Goal: Book appointment/travel/reservation

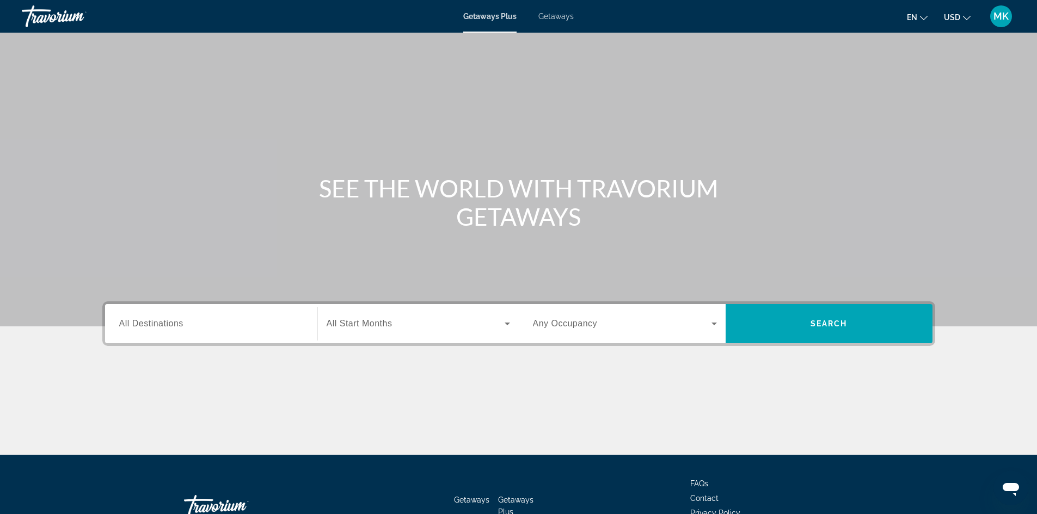
click at [426, 342] on div "Start Month All Start Months" at bounding box center [417, 323] width 201 height 39
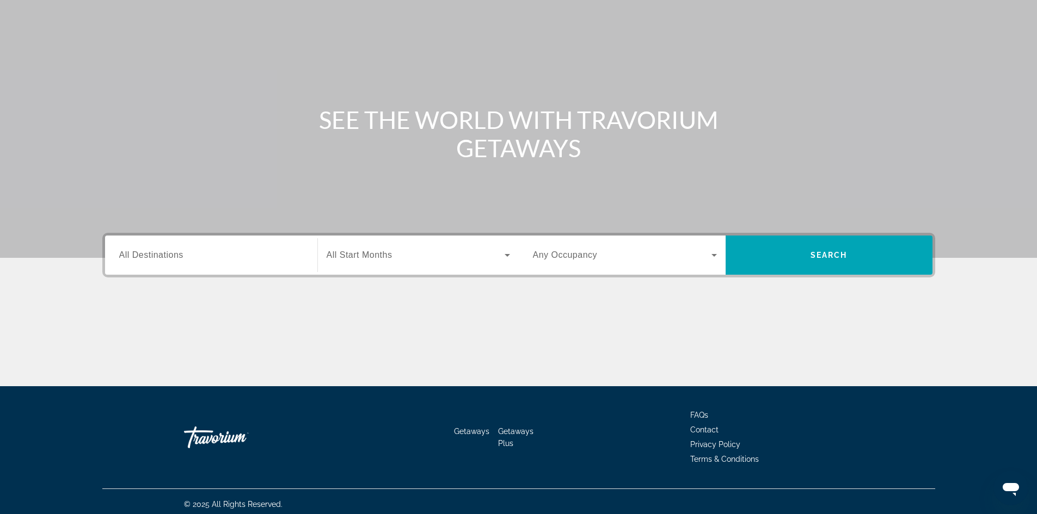
scroll to position [74, 0]
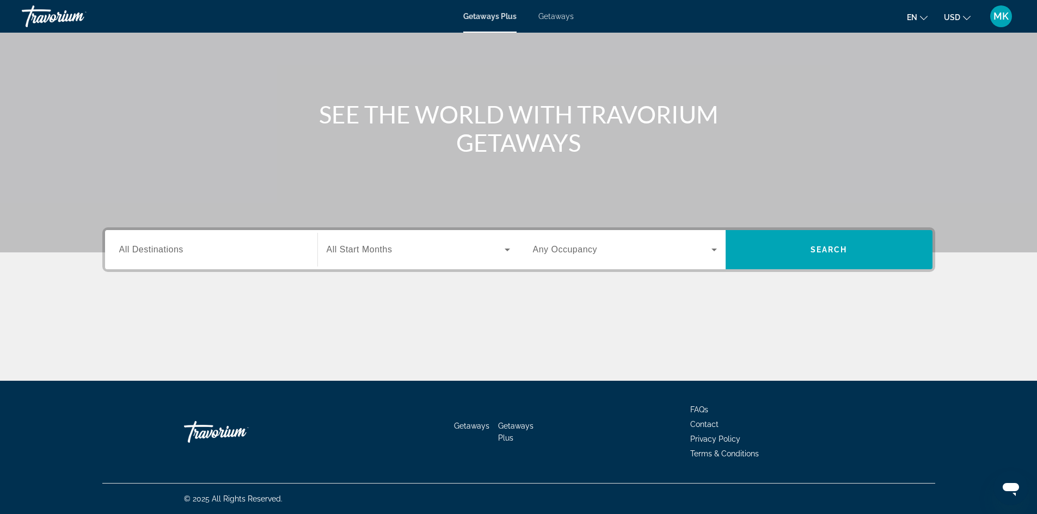
click at [404, 248] on span "Search widget" at bounding box center [416, 249] width 178 height 13
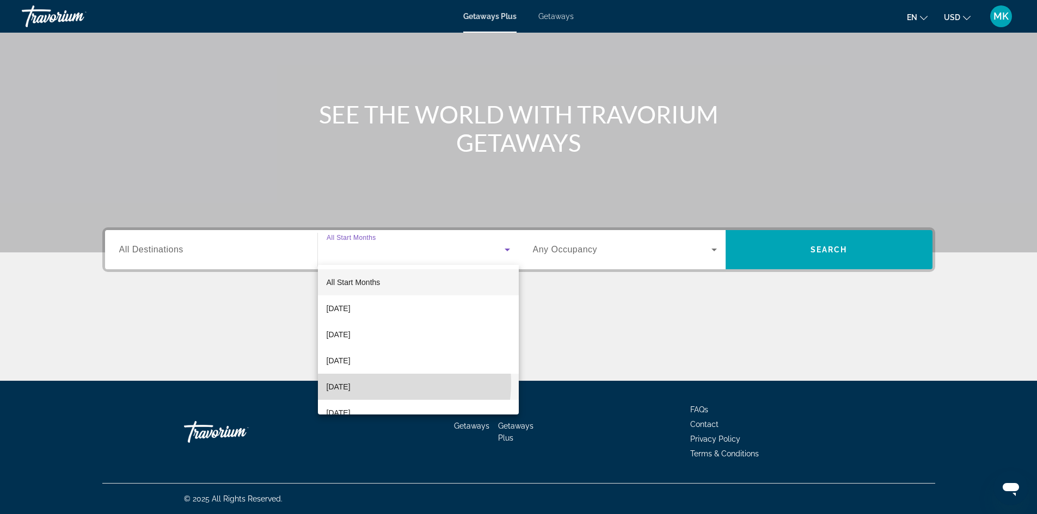
click at [351, 383] on span "[DATE]" at bounding box center [339, 386] width 24 height 13
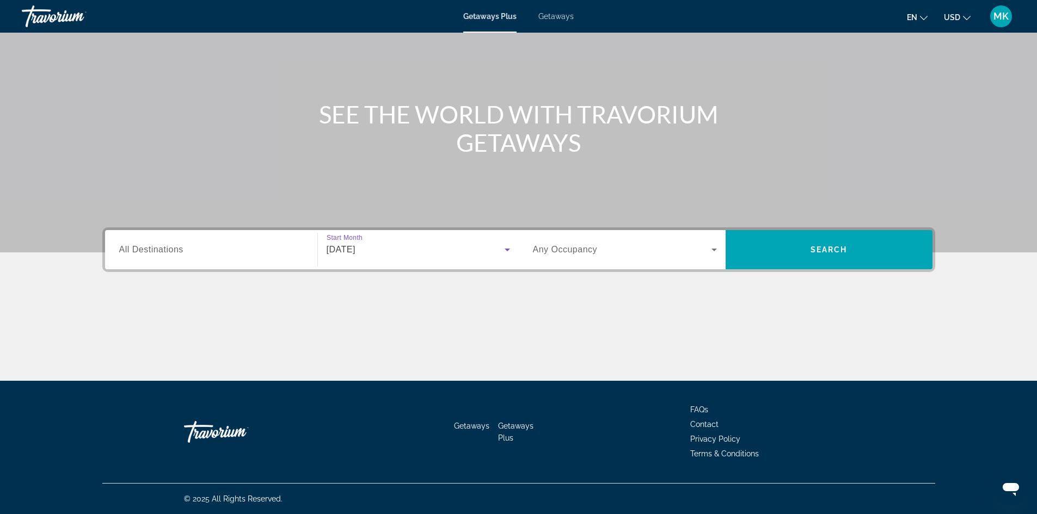
click at [290, 255] on input "Destination All Destinations" at bounding box center [211, 250] width 184 height 13
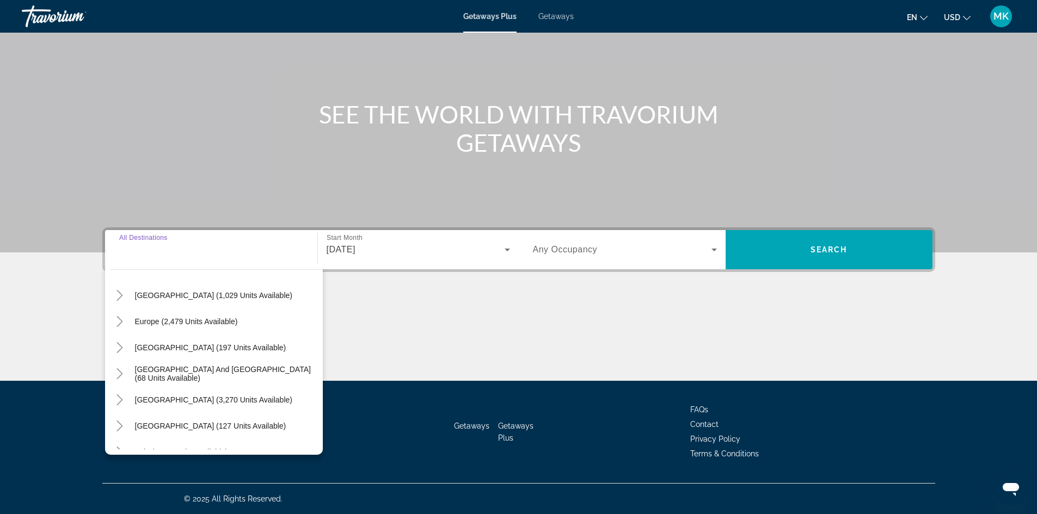
scroll to position [109, 0]
click at [124, 312] on mat-icon "Toggle Europe (2,479 units available)" at bounding box center [119, 321] width 19 height 19
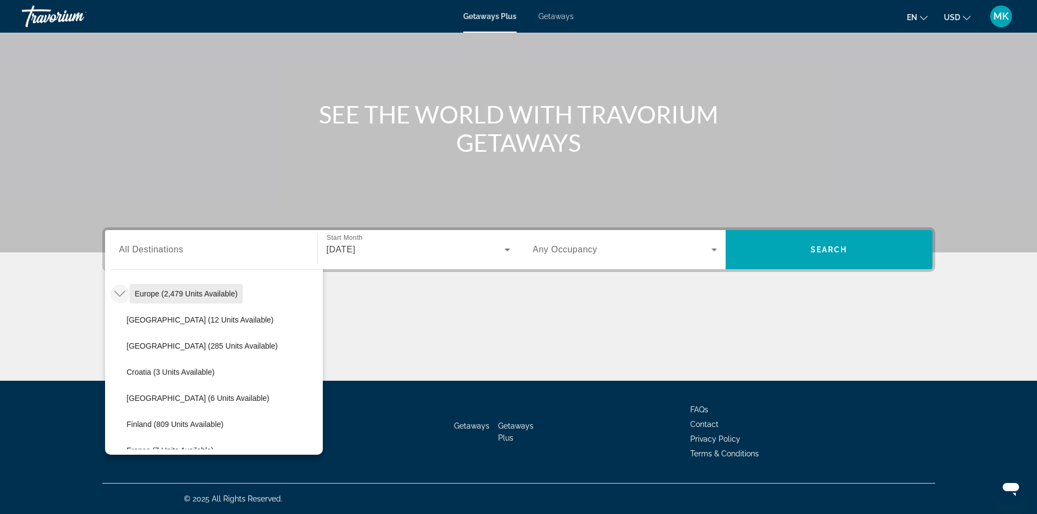
click at [148, 293] on span "Europe (2,479 units available)" at bounding box center [186, 294] width 103 height 9
type input "**********"
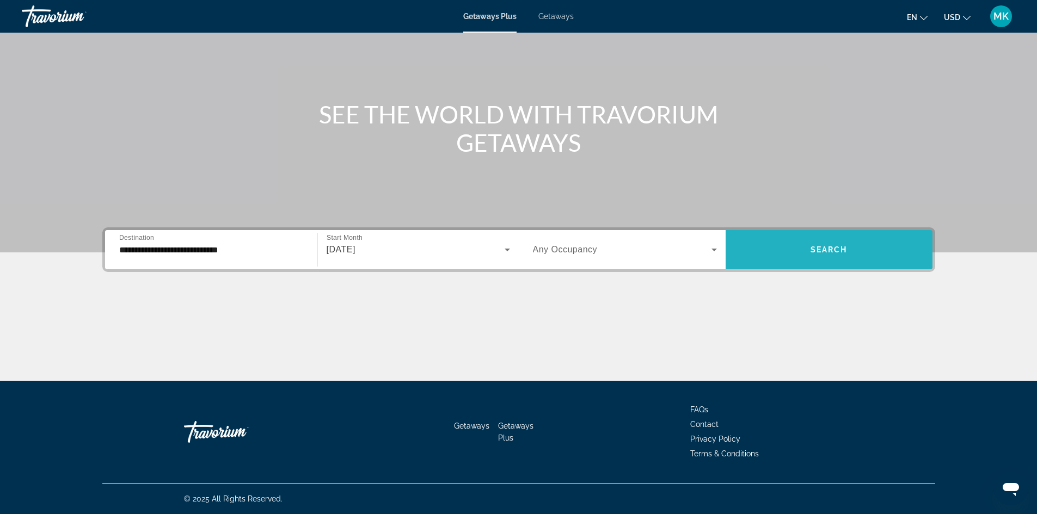
click at [798, 246] on span "Search widget" at bounding box center [829, 250] width 207 height 26
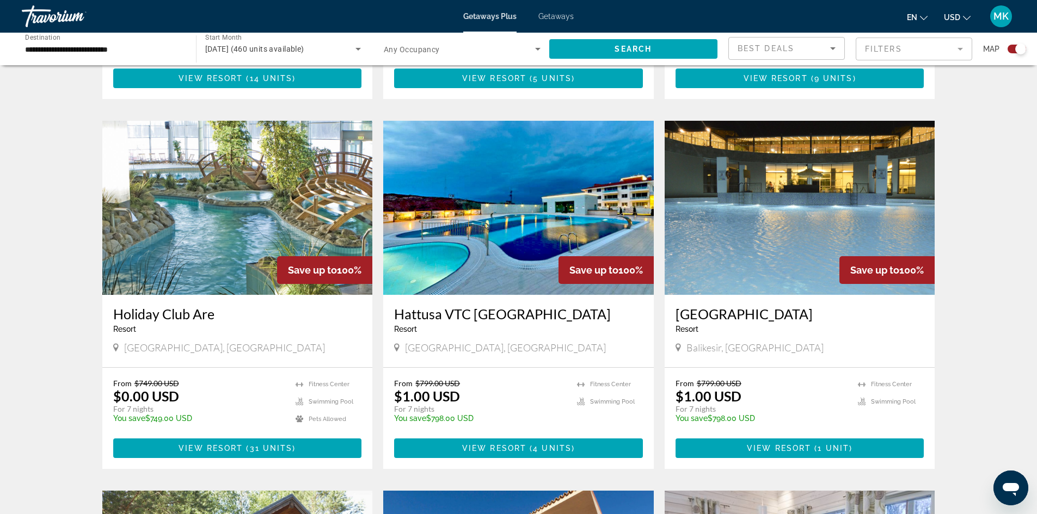
scroll to position [708, 0]
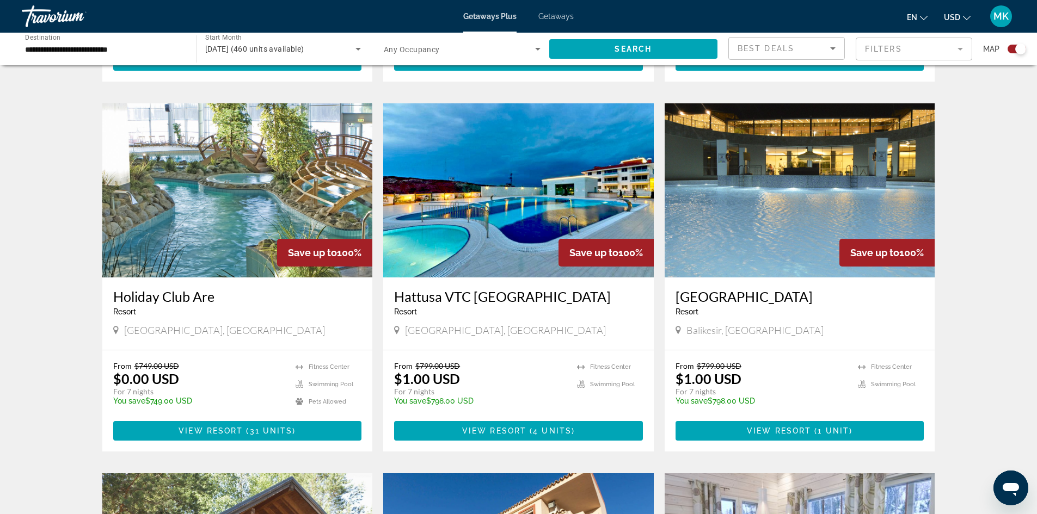
click at [258, 283] on div "Holiday Club Are Resort - This is an adults only resort [GEOGRAPHIC_DATA], [GEO…" at bounding box center [237, 314] width 271 height 72
click at [209, 425] on span "Main content" at bounding box center [237, 431] width 249 height 26
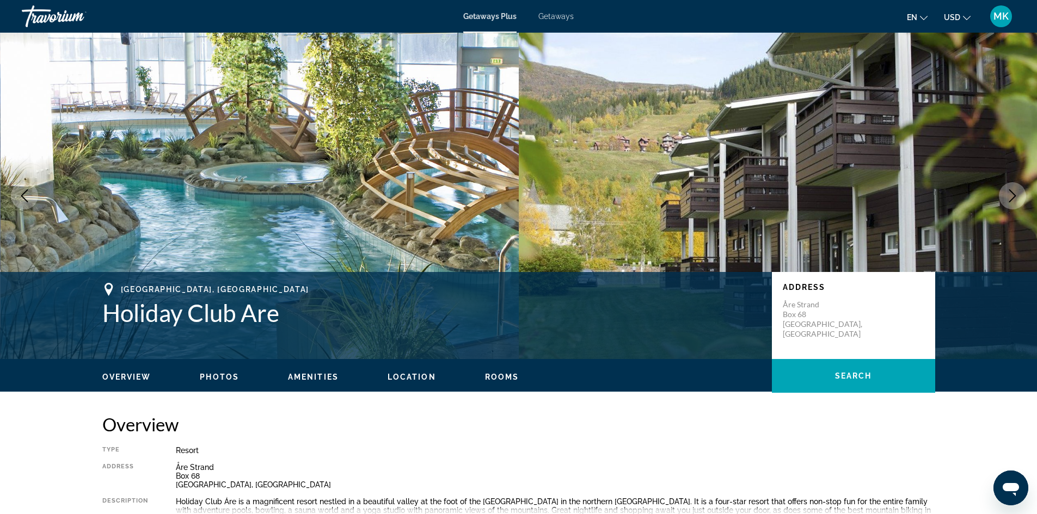
click at [1009, 199] on icon "Next image" at bounding box center [1012, 195] width 13 height 13
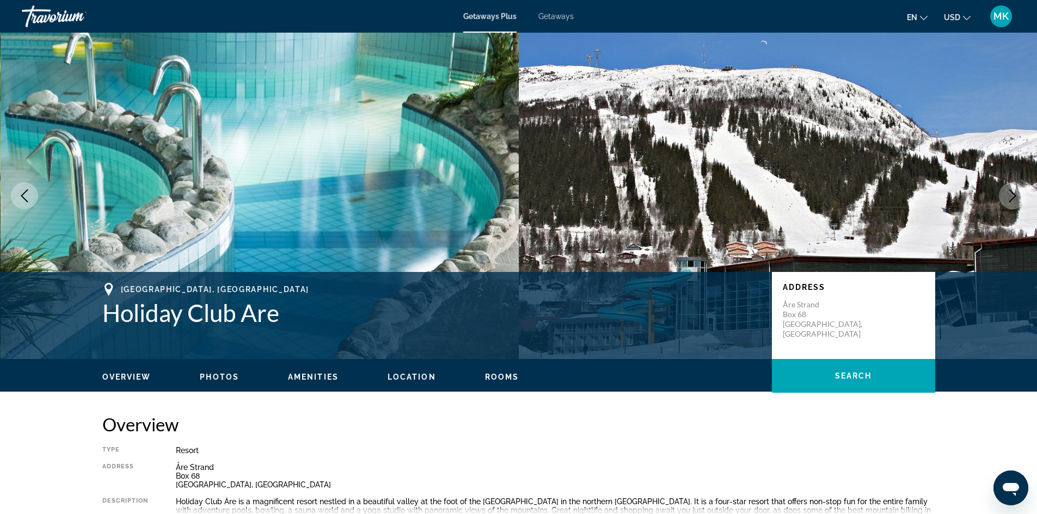
click at [1013, 199] on icon "Next image" at bounding box center [1012, 195] width 13 height 13
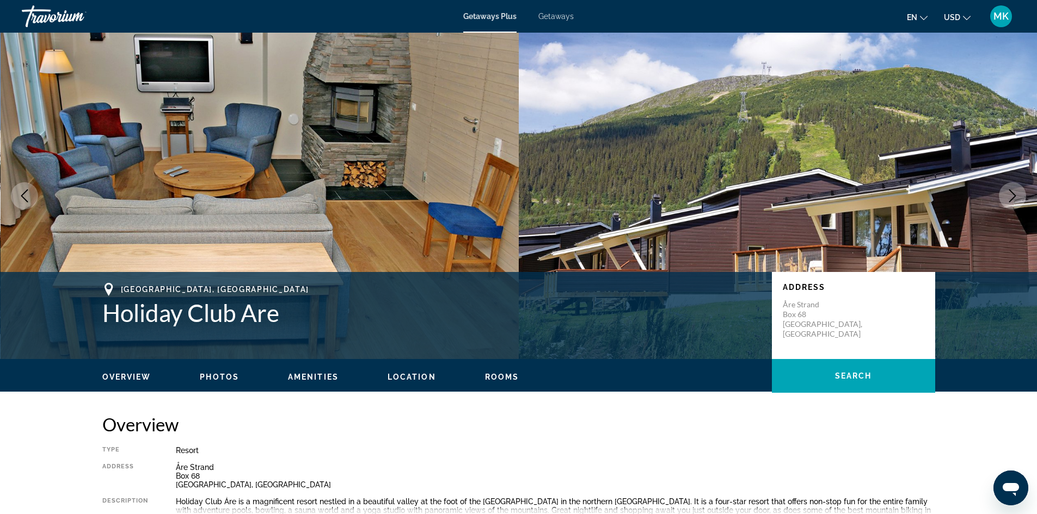
click at [1014, 200] on icon "Next image" at bounding box center [1012, 195] width 13 height 13
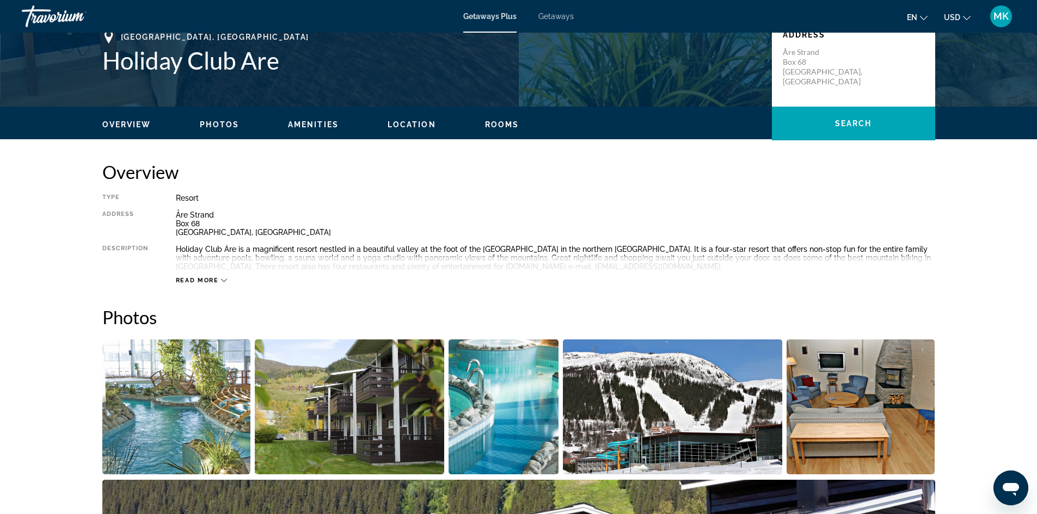
scroll to position [272, 0]
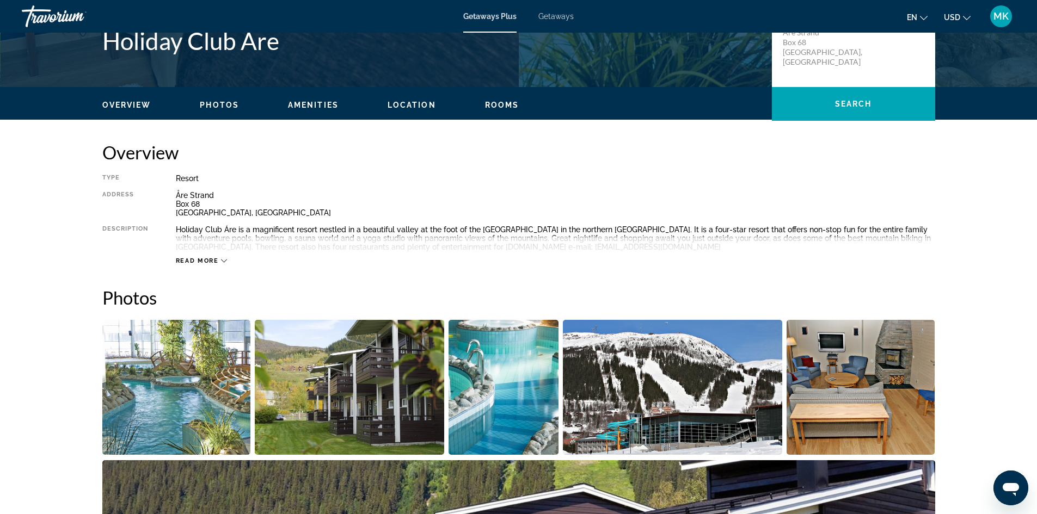
click at [214, 260] on span "Read more" at bounding box center [197, 260] width 43 height 7
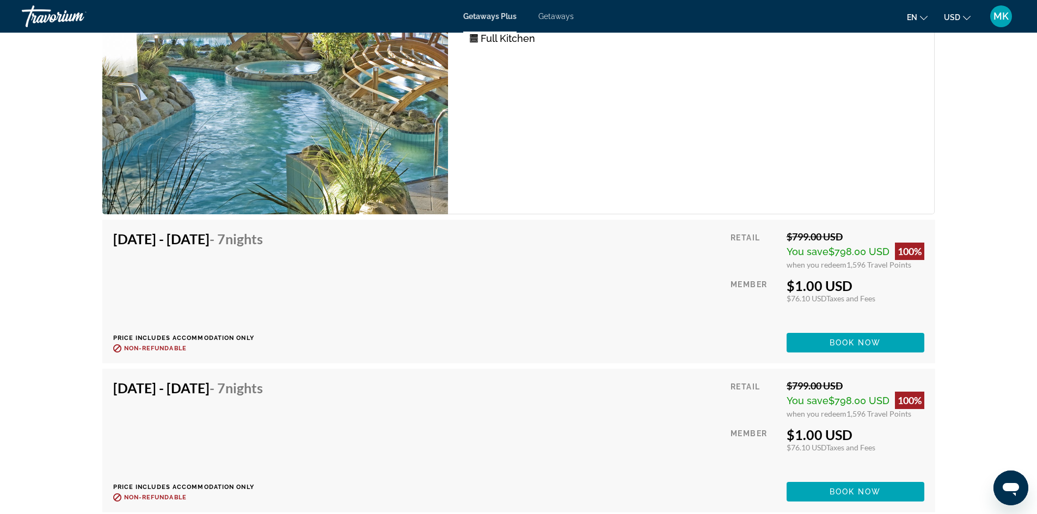
scroll to position [3048, 0]
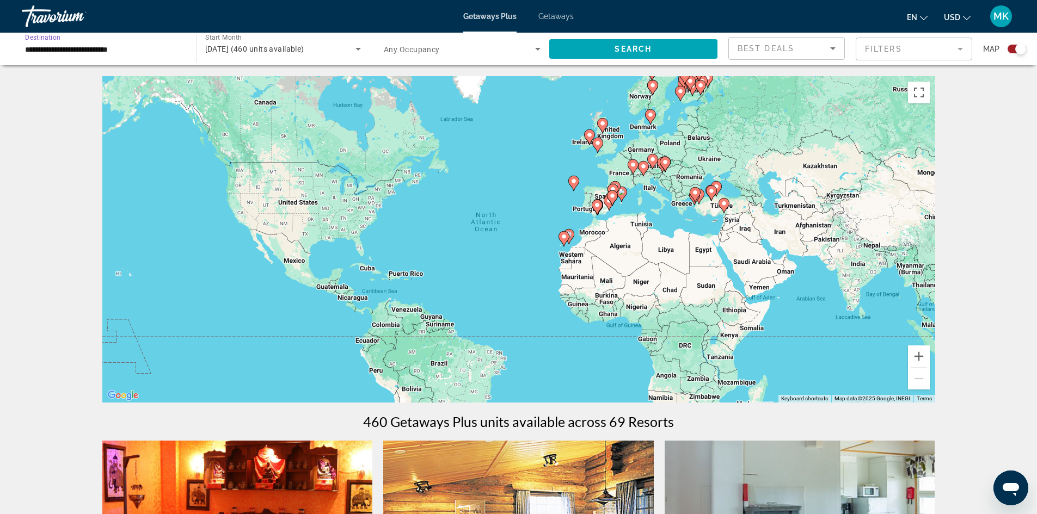
click at [131, 45] on input "**********" at bounding box center [103, 49] width 157 height 13
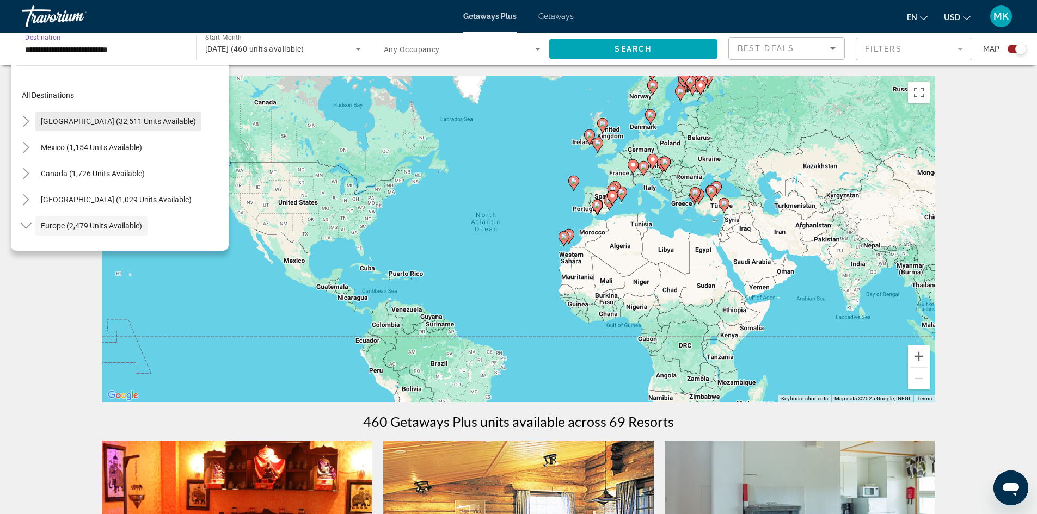
click at [52, 115] on span "Search widget" at bounding box center [118, 121] width 166 height 26
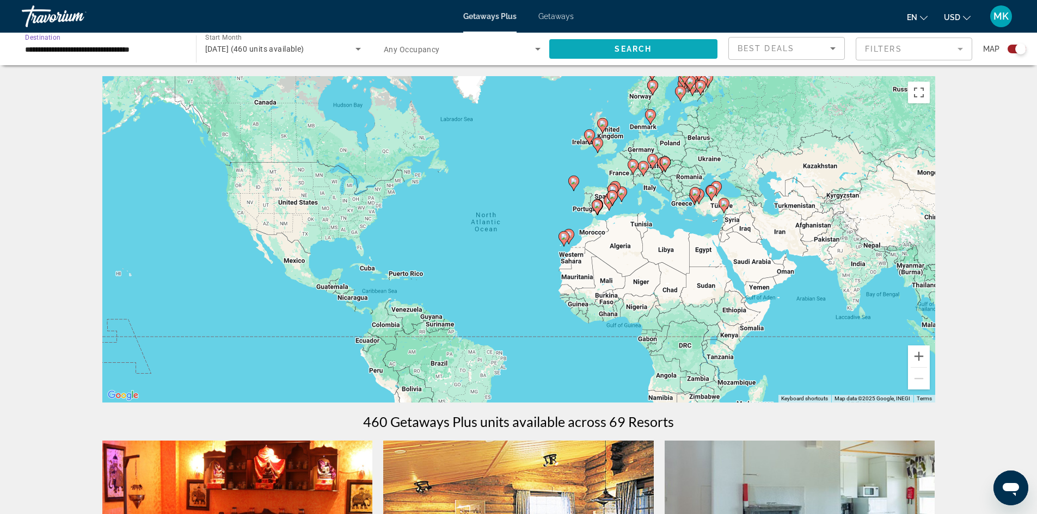
click at [612, 57] on span "Search widget" at bounding box center [633, 49] width 169 height 26
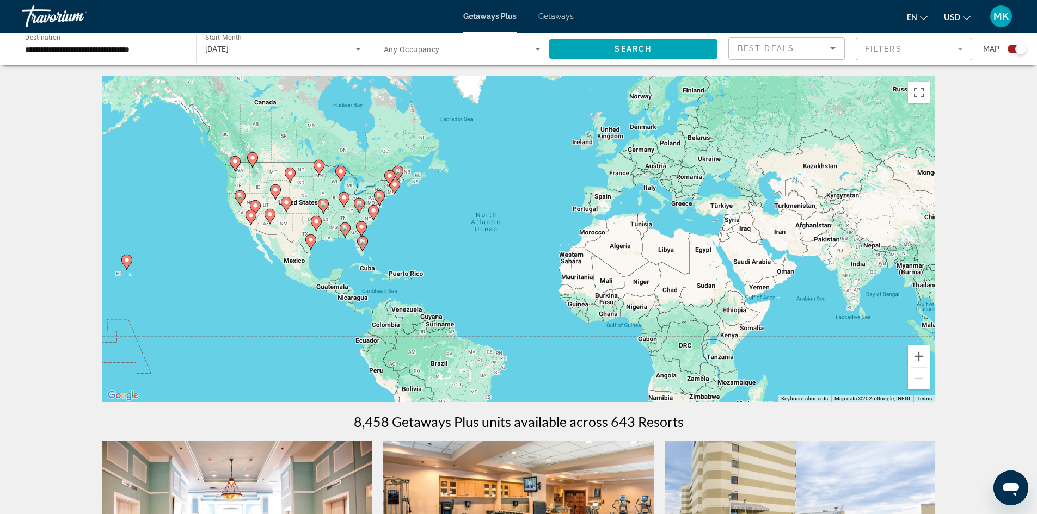
click at [91, 49] on input "**********" at bounding box center [103, 49] width 157 height 13
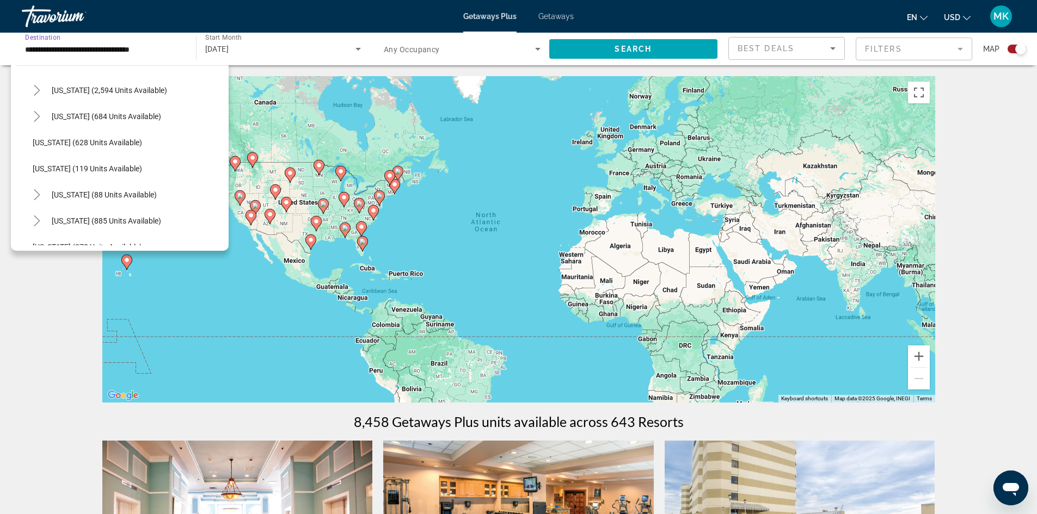
scroll to position [599, 0]
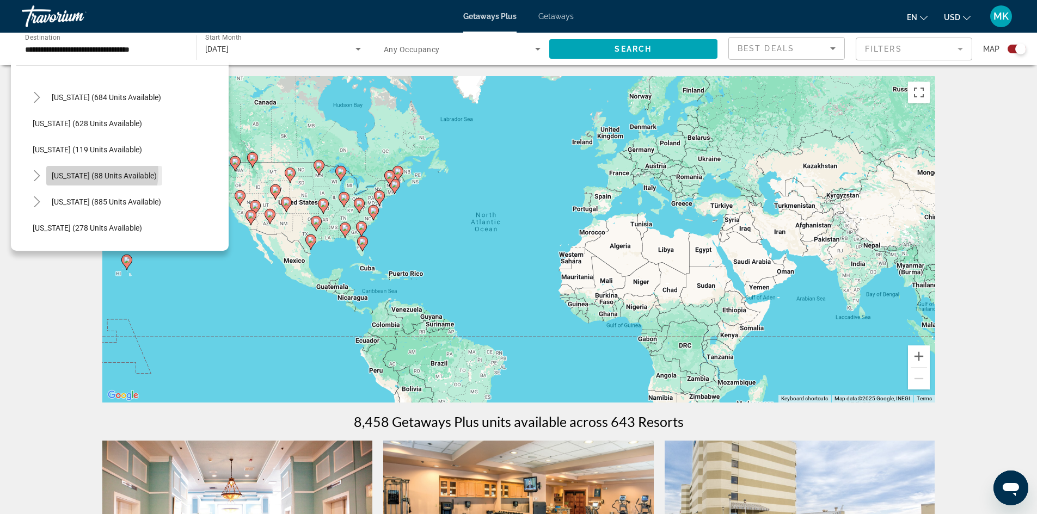
click at [88, 173] on span "[US_STATE] (88 units available)" at bounding box center [104, 175] width 105 height 9
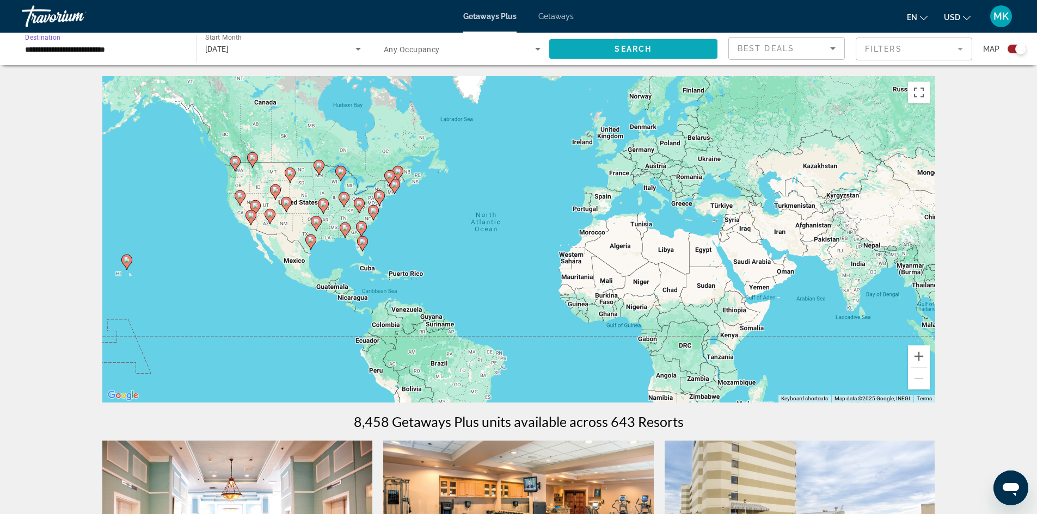
click at [636, 52] on span "Search" at bounding box center [633, 49] width 37 height 9
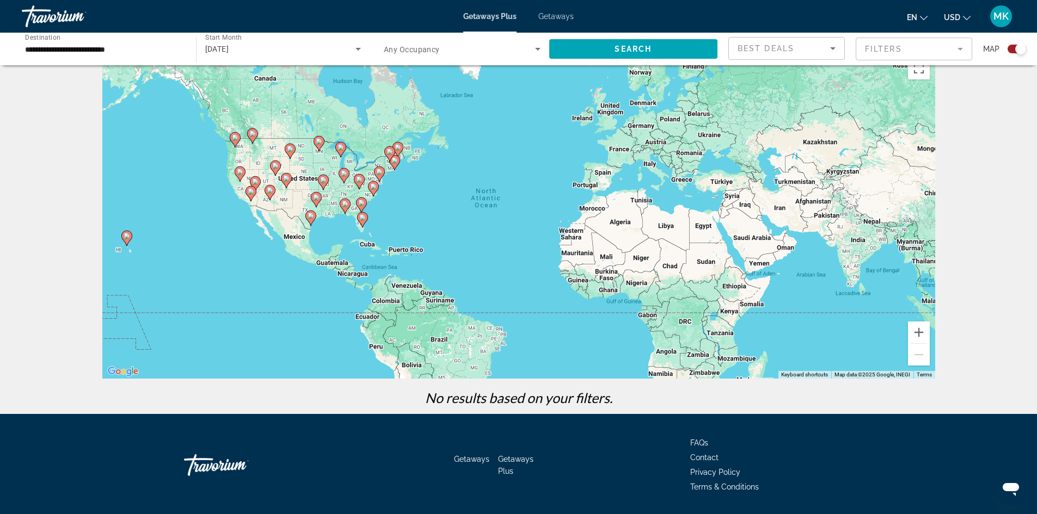
scroll to position [57, 0]
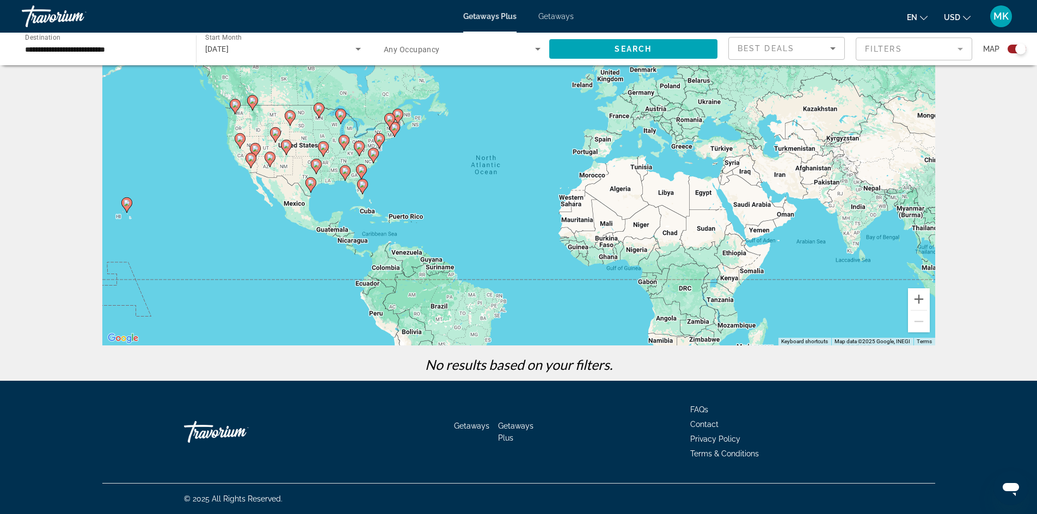
click at [321, 50] on div "[DATE]" at bounding box center [280, 48] width 151 height 13
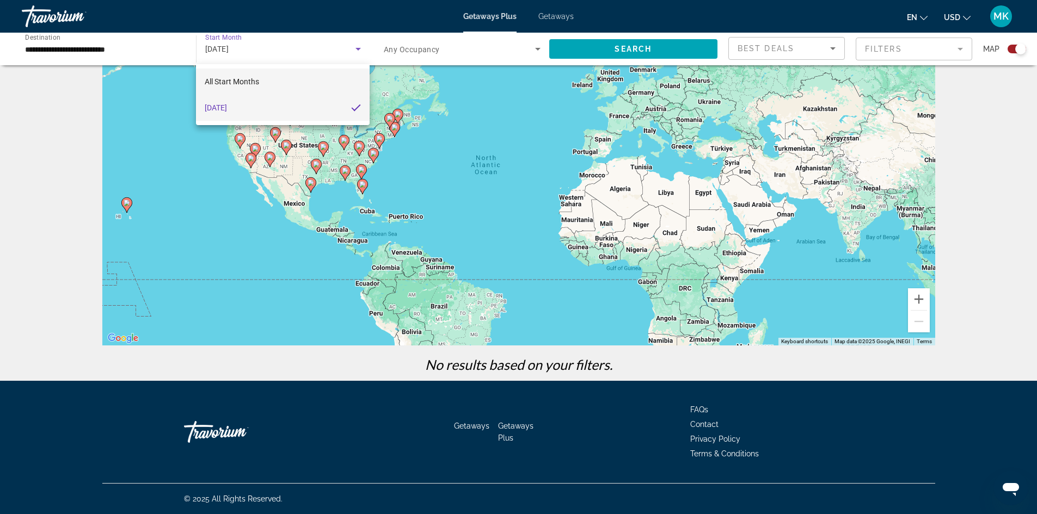
click at [257, 88] on span "All Start Months" at bounding box center [232, 81] width 54 height 13
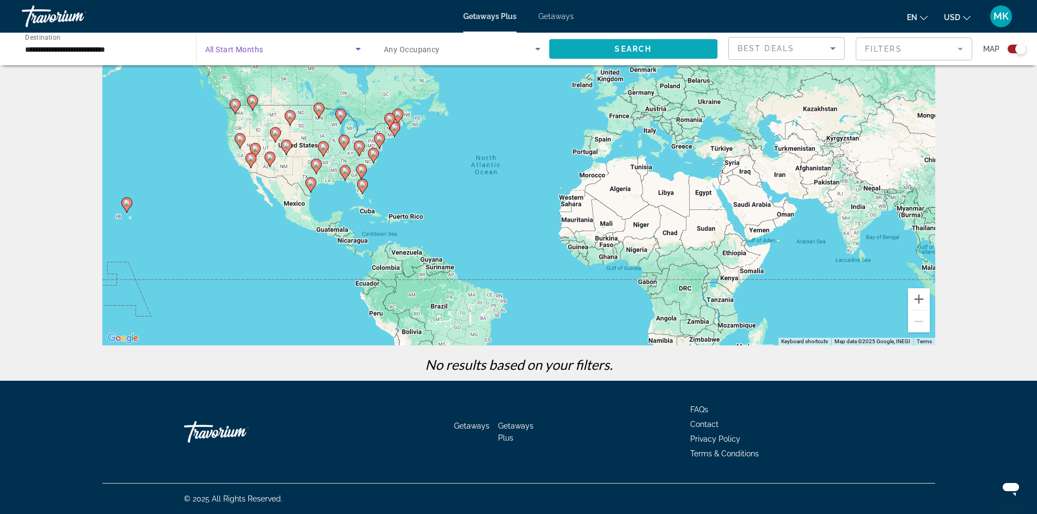
click at [617, 52] on span "Search" at bounding box center [633, 49] width 37 height 9
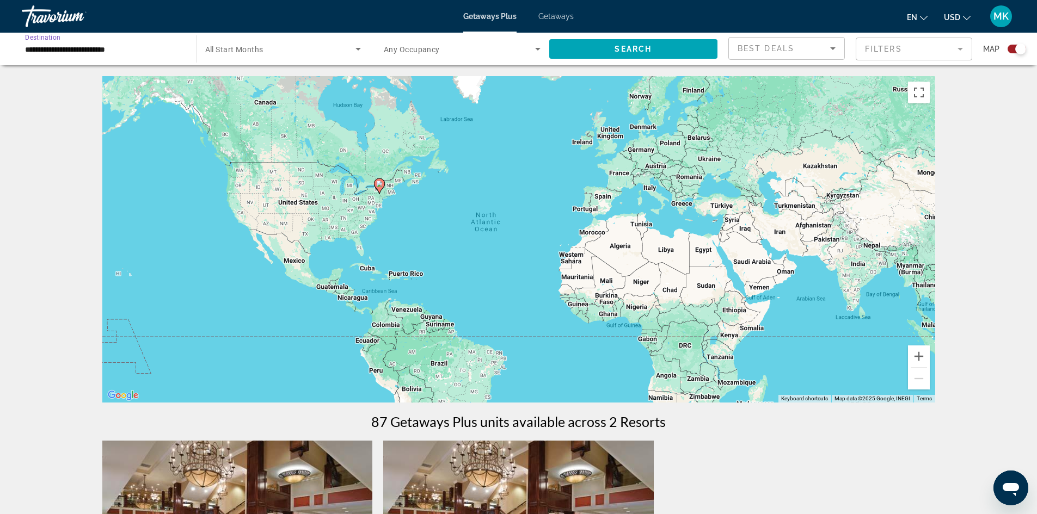
click at [151, 50] on input "**********" at bounding box center [103, 49] width 157 height 13
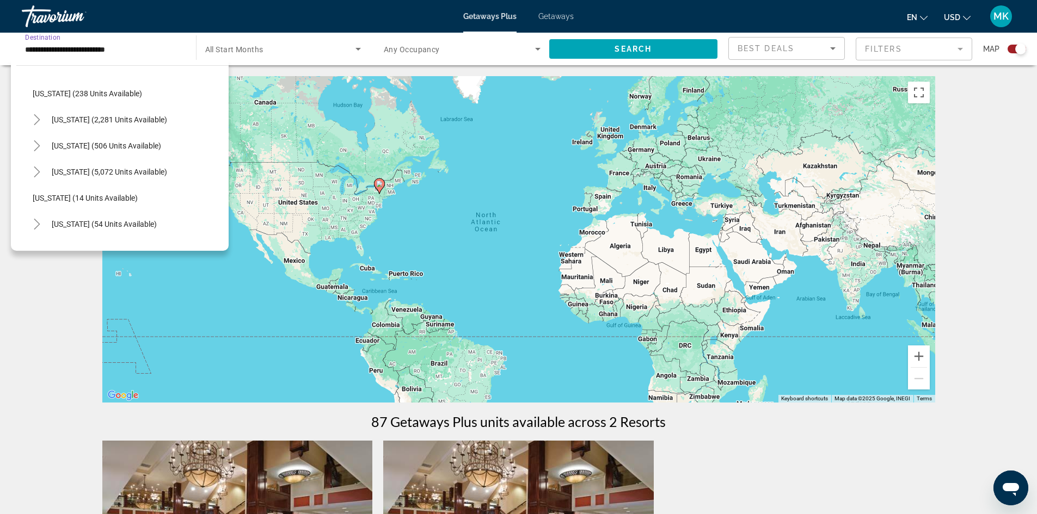
scroll to position [69, 0]
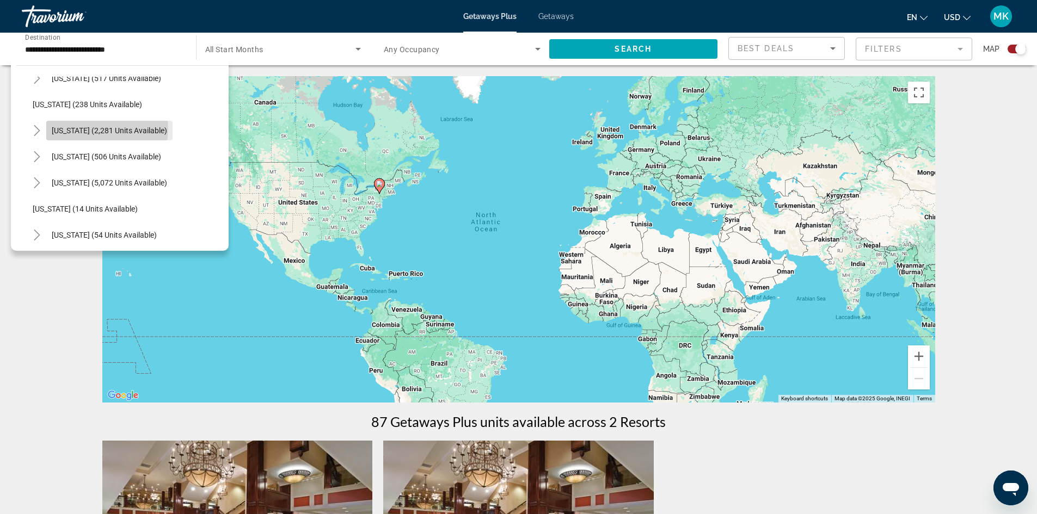
click at [92, 129] on span "[US_STATE] (2,281 units available)" at bounding box center [109, 130] width 115 height 9
type input "**********"
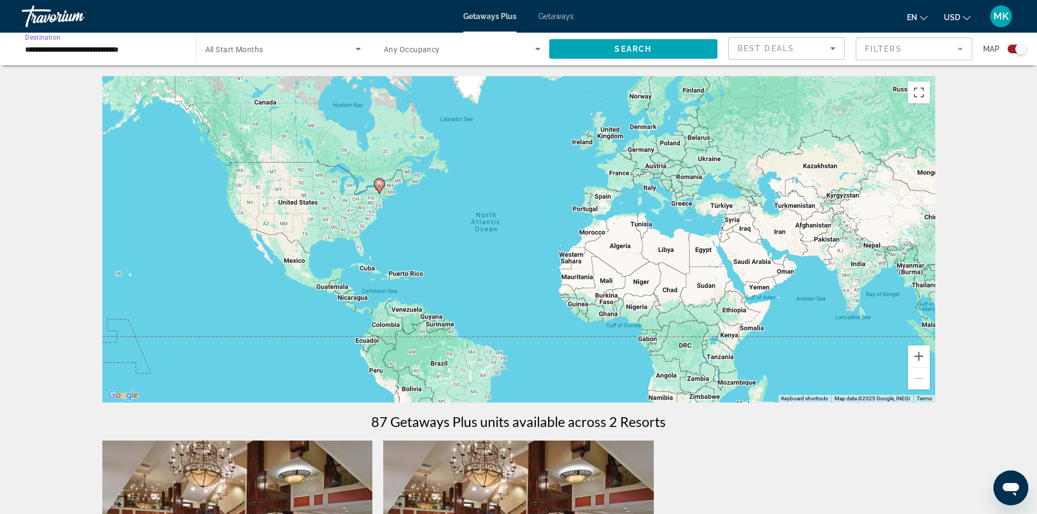
click at [604, 65] on div "Search" at bounding box center [639, 49] width 180 height 33
click at [601, 55] on span "Search widget" at bounding box center [633, 49] width 169 height 26
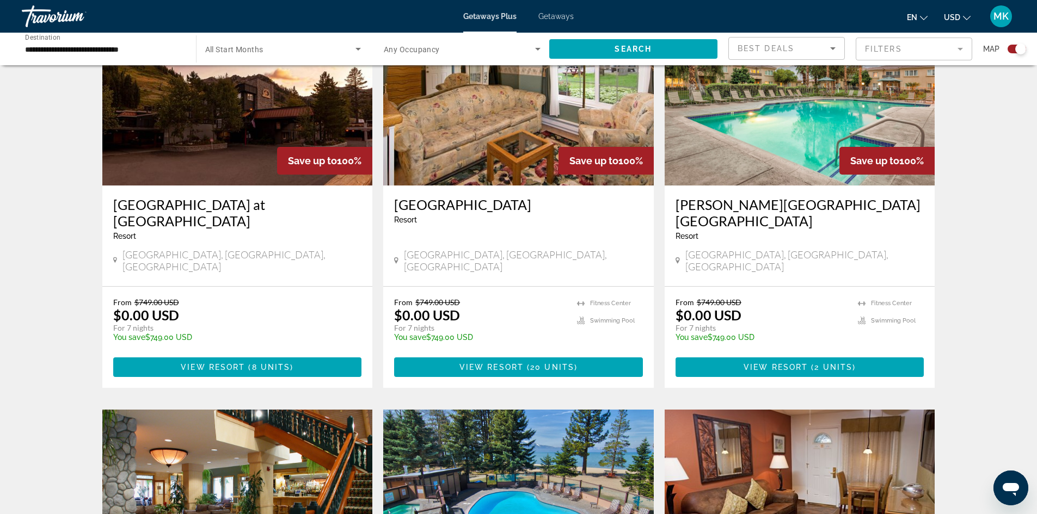
scroll to position [435, 0]
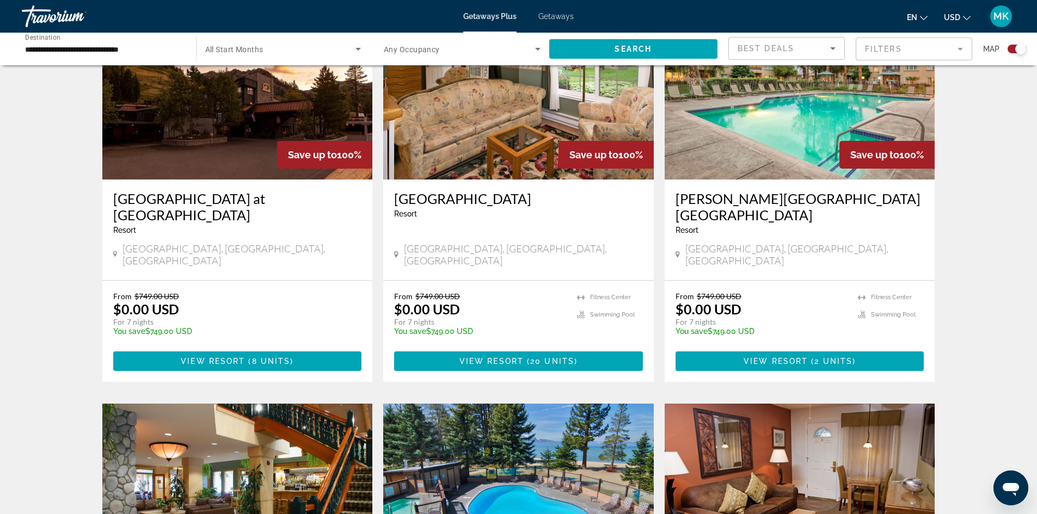
click at [205, 126] on img "Main content" at bounding box center [237, 92] width 271 height 174
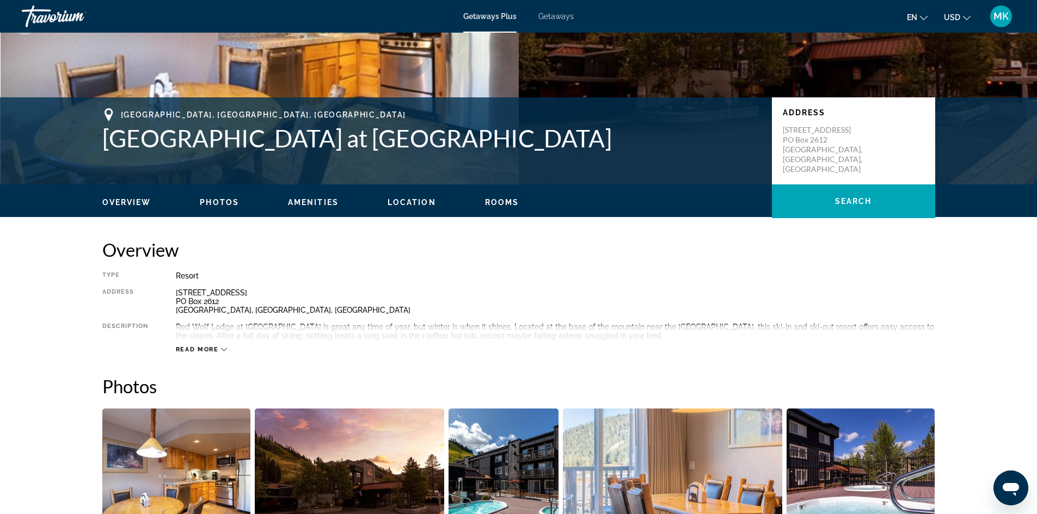
scroll to position [218, 0]
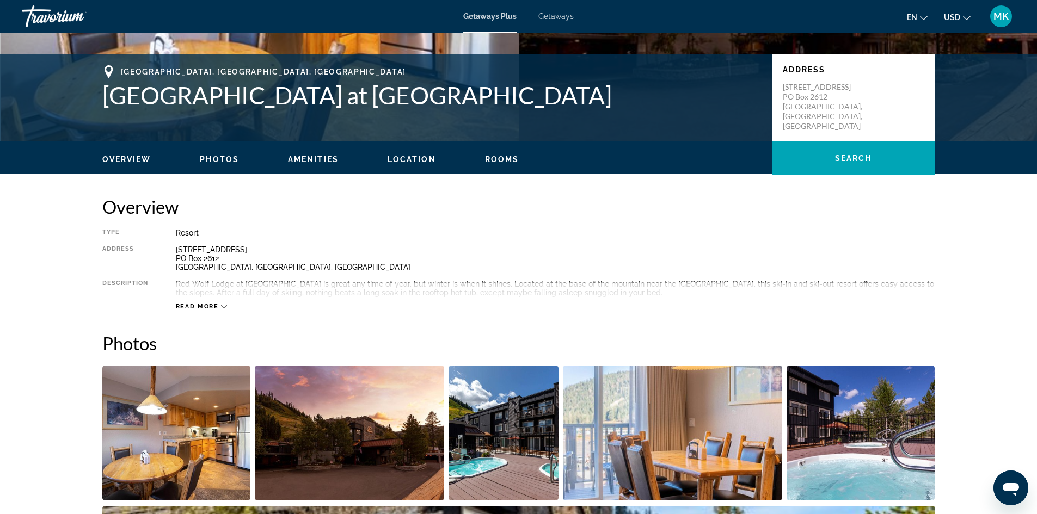
click at [217, 310] on button "Read more" at bounding box center [202, 307] width 52 height 8
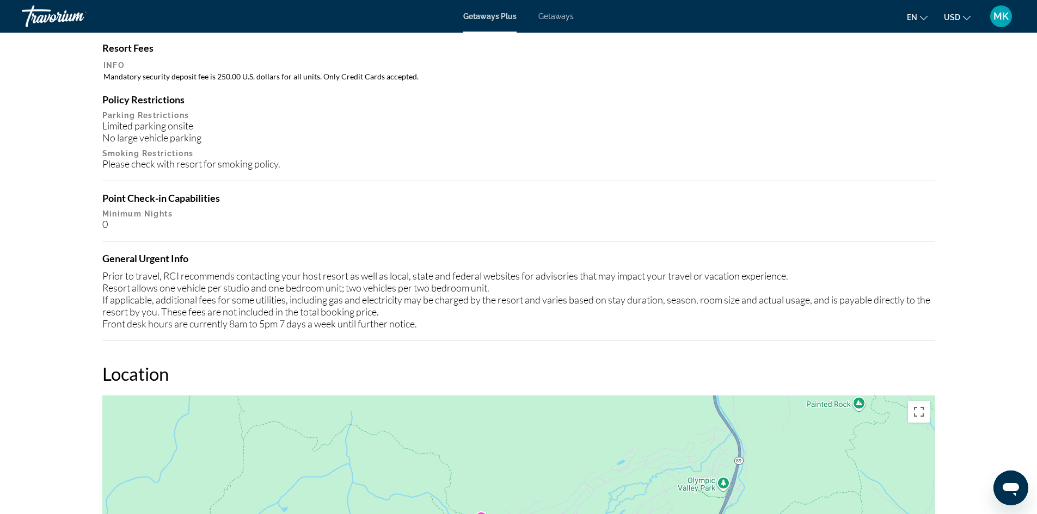
scroll to position [980, 0]
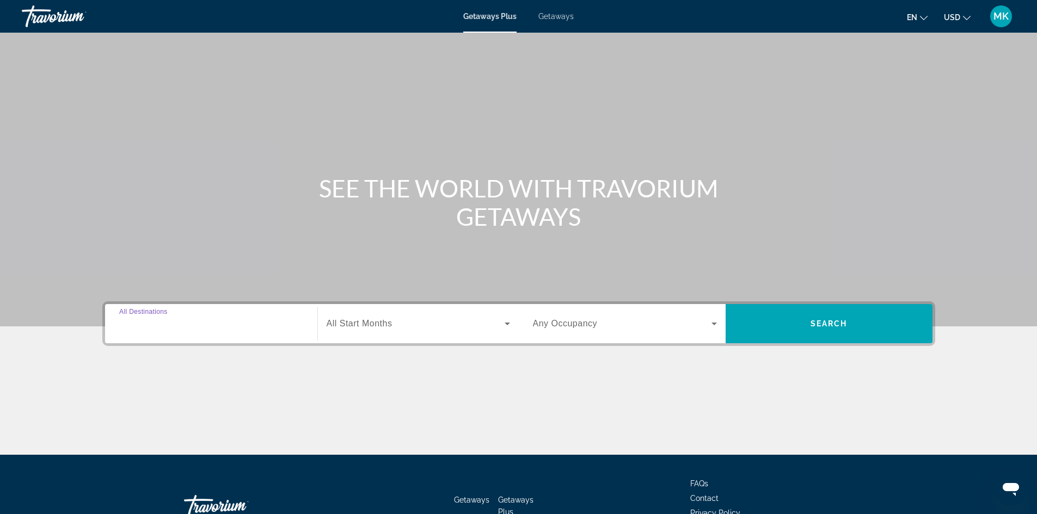
click at [278, 324] on input "Destination All Destinations" at bounding box center [211, 324] width 184 height 13
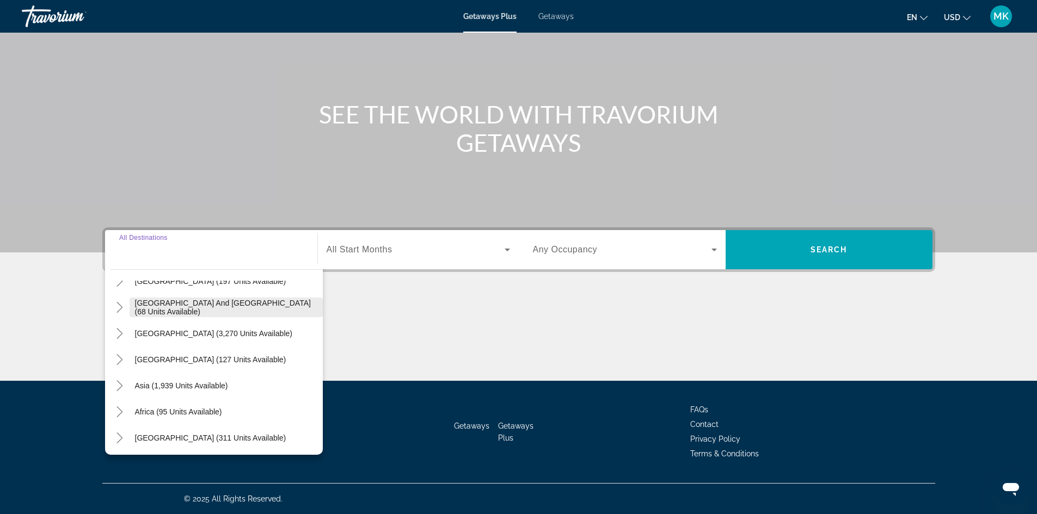
scroll to position [176, 0]
click at [124, 384] on icon "Toggle Asia (1,939 units available)" at bounding box center [119, 384] width 11 height 11
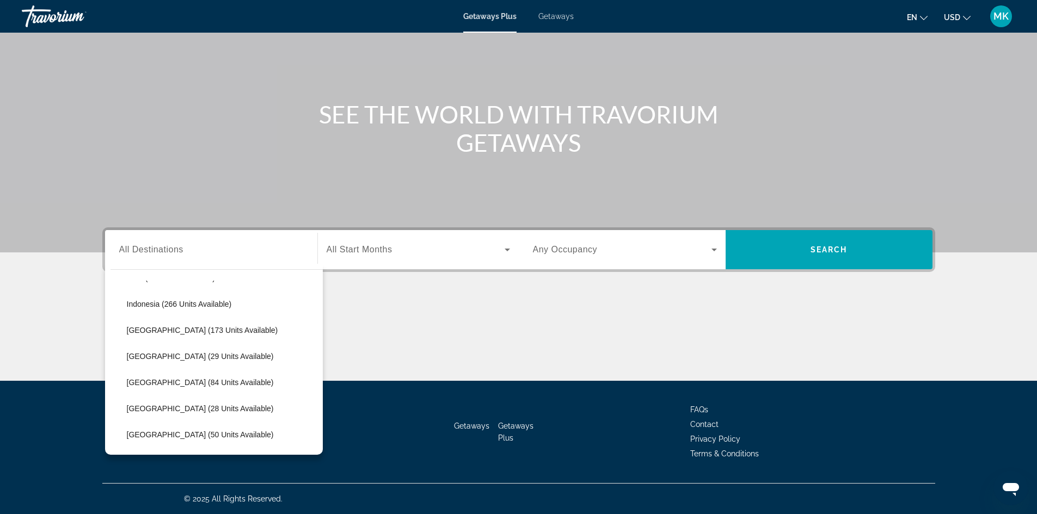
scroll to position [430, 0]
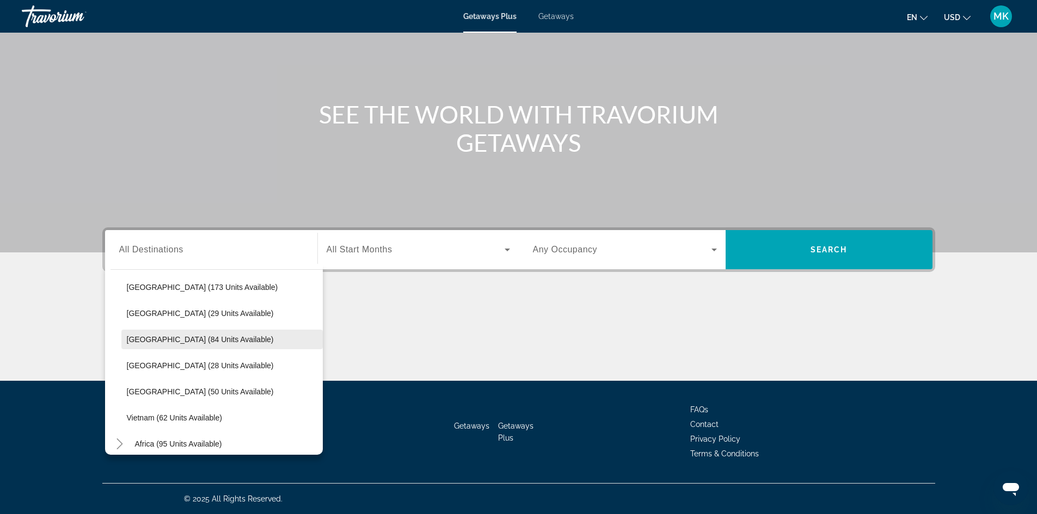
click at [178, 346] on span "Search widget" at bounding box center [221, 340] width 201 height 26
type input "**********"
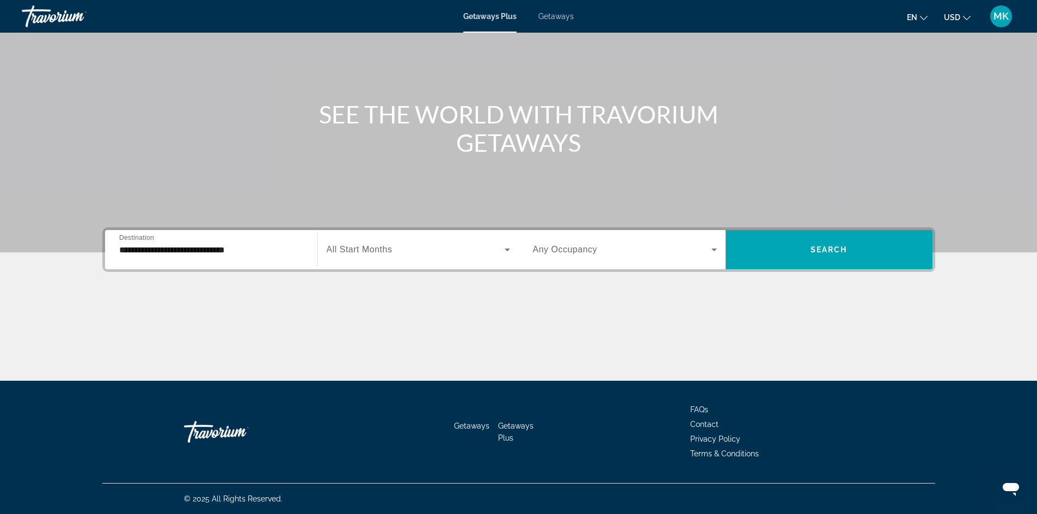
click at [415, 241] on div "Search widget" at bounding box center [418, 250] width 183 height 30
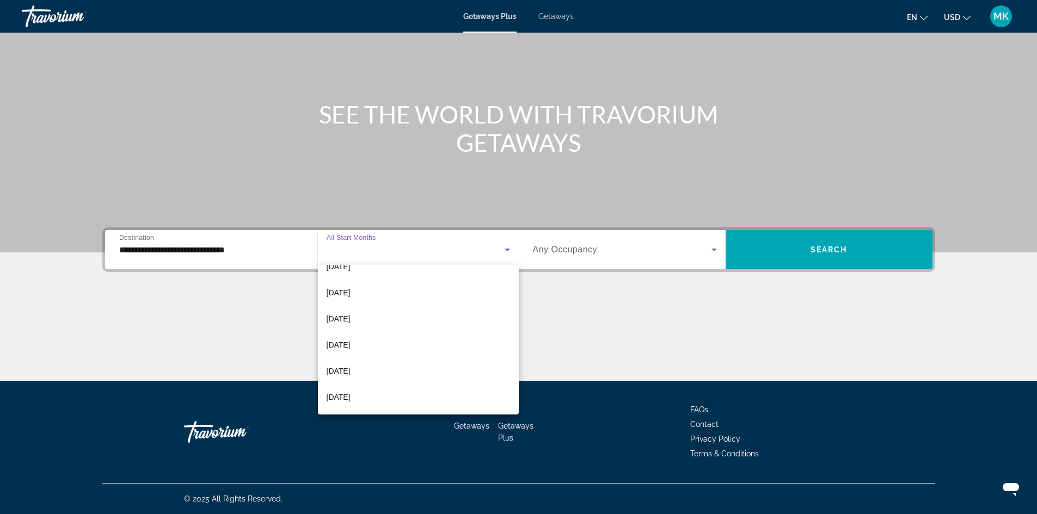
scroll to position [218, 0]
click at [375, 382] on mat-option "[DATE]" at bounding box center [418, 378] width 201 height 26
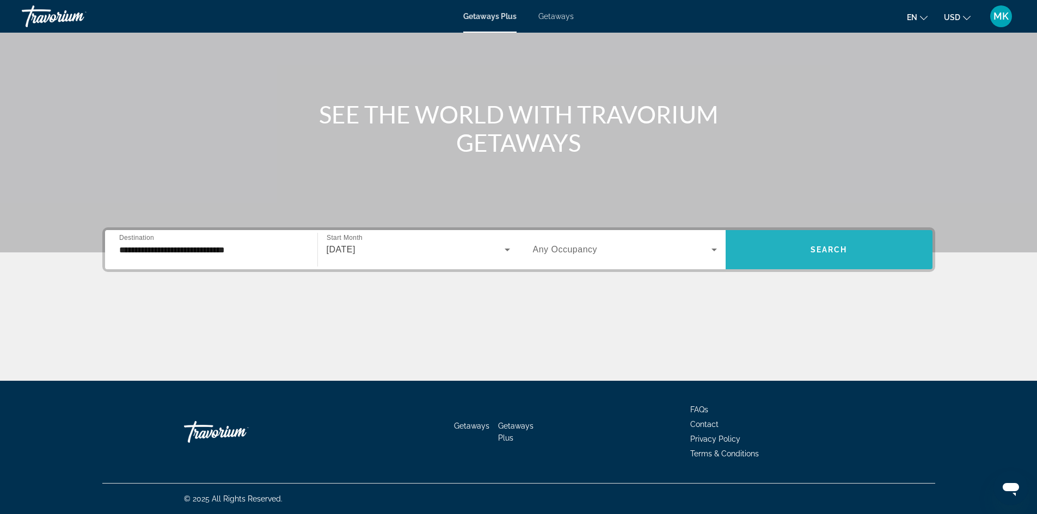
click at [840, 251] on span "Search" at bounding box center [828, 249] width 37 height 9
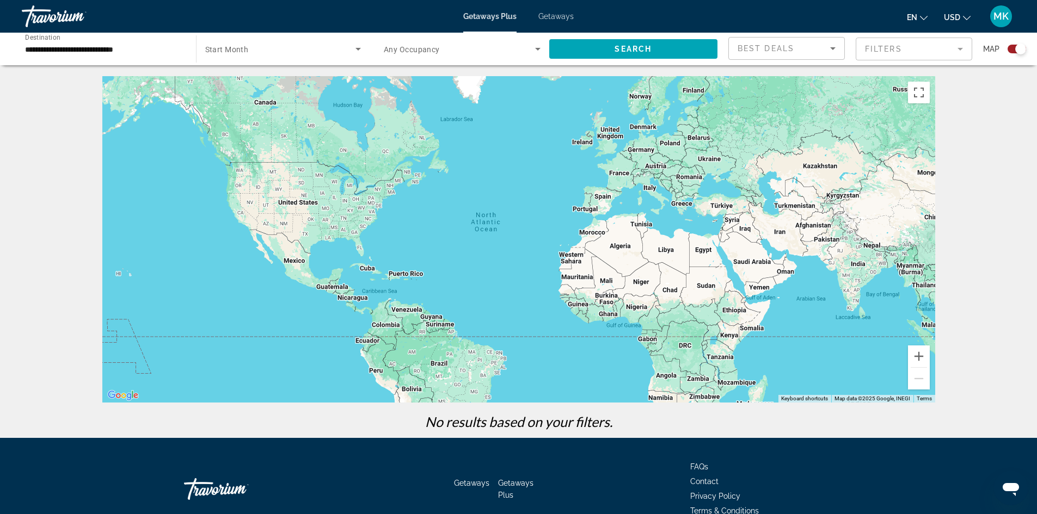
click at [291, 51] on span "Search widget" at bounding box center [280, 48] width 151 height 13
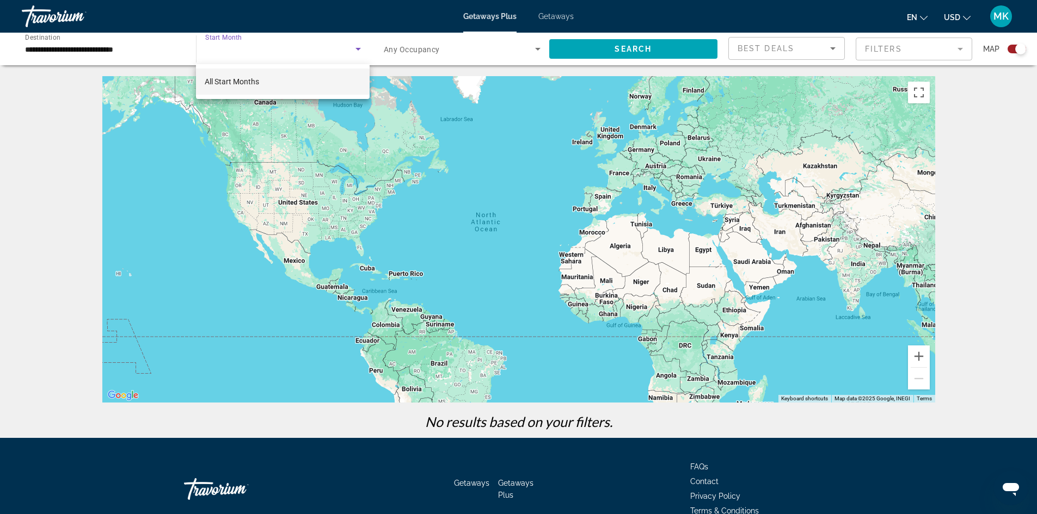
click at [229, 82] on span "All Start Months" at bounding box center [232, 81] width 54 height 9
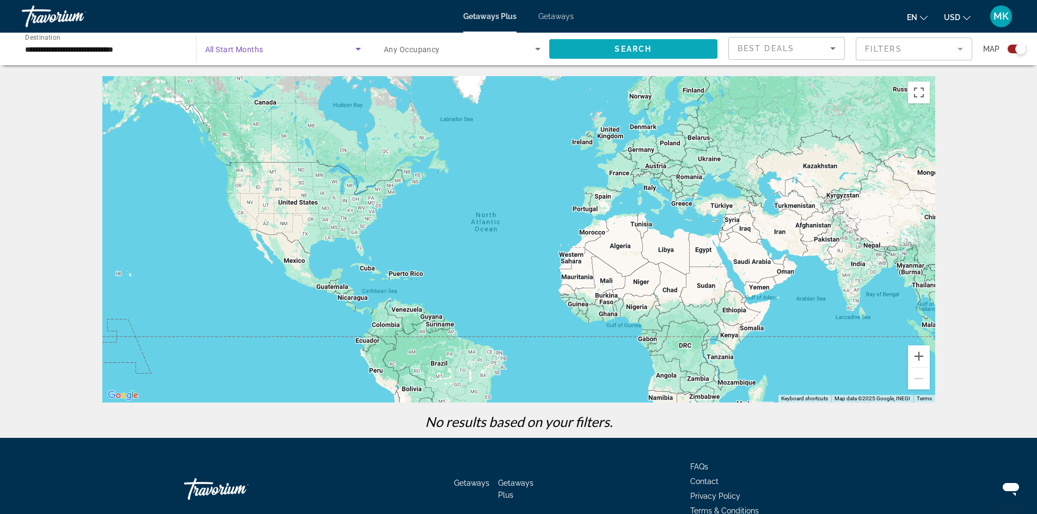
click at [623, 61] on span "Search widget" at bounding box center [633, 49] width 169 height 26
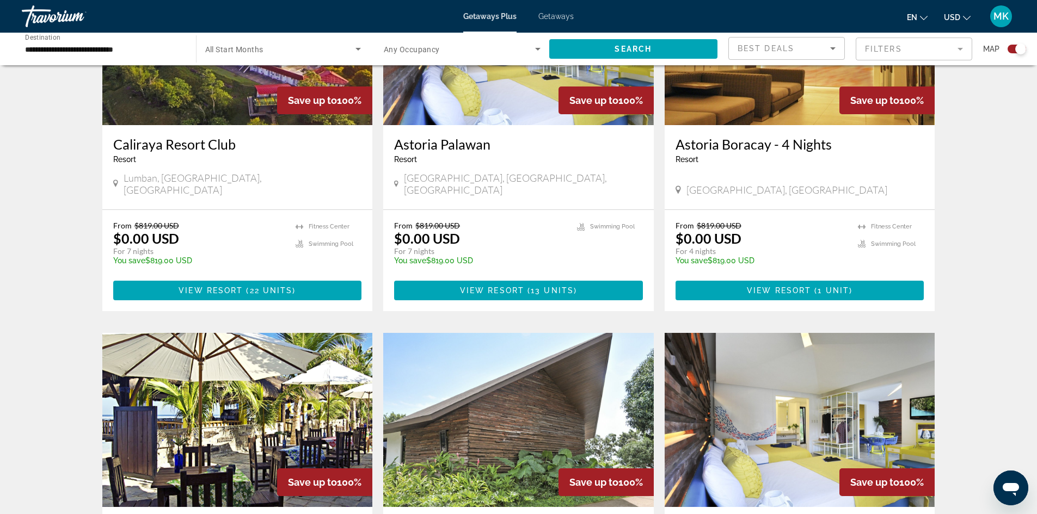
scroll to position [435, 0]
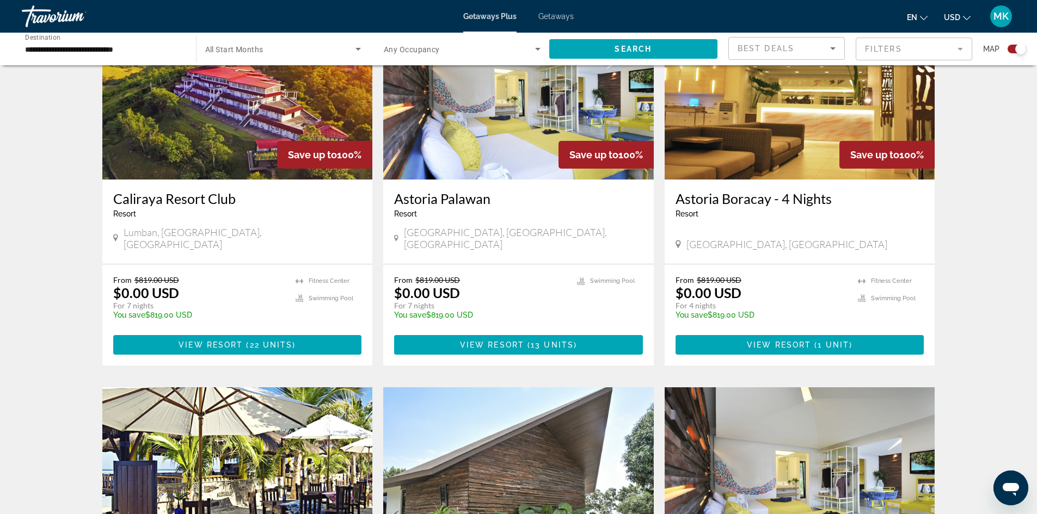
click at [259, 130] on img "Main content" at bounding box center [237, 92] width 271 height 174
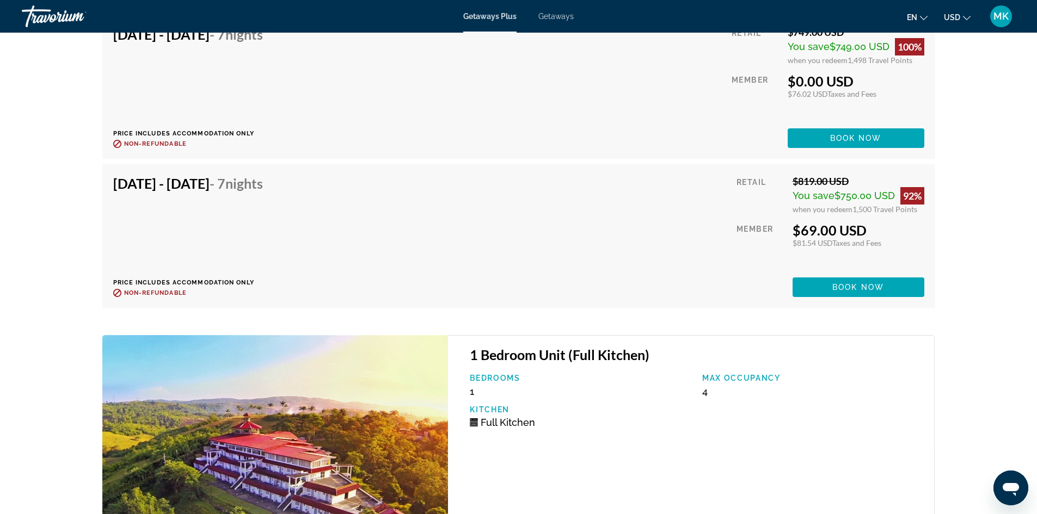
scroll to position [3287, 0]
